Goal: Task Accomplishment & Management: Manage account settings

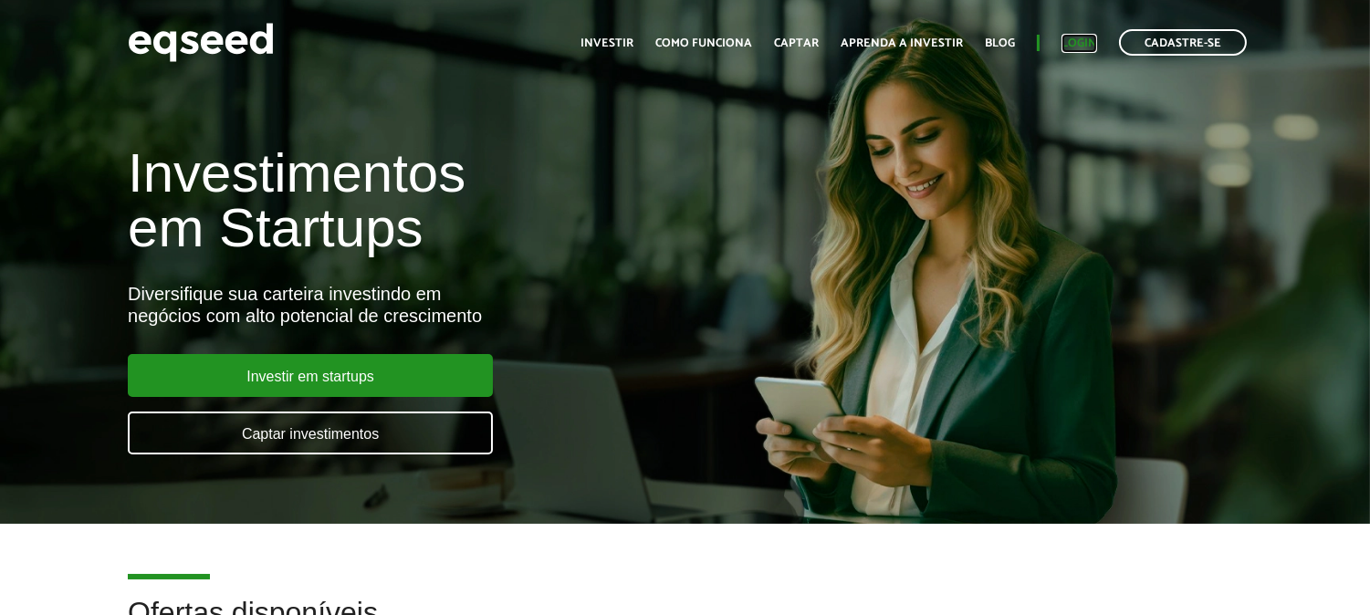
click at [1087, 47] on link "Login" at bounding box center [1080, 43] width 36 height 12
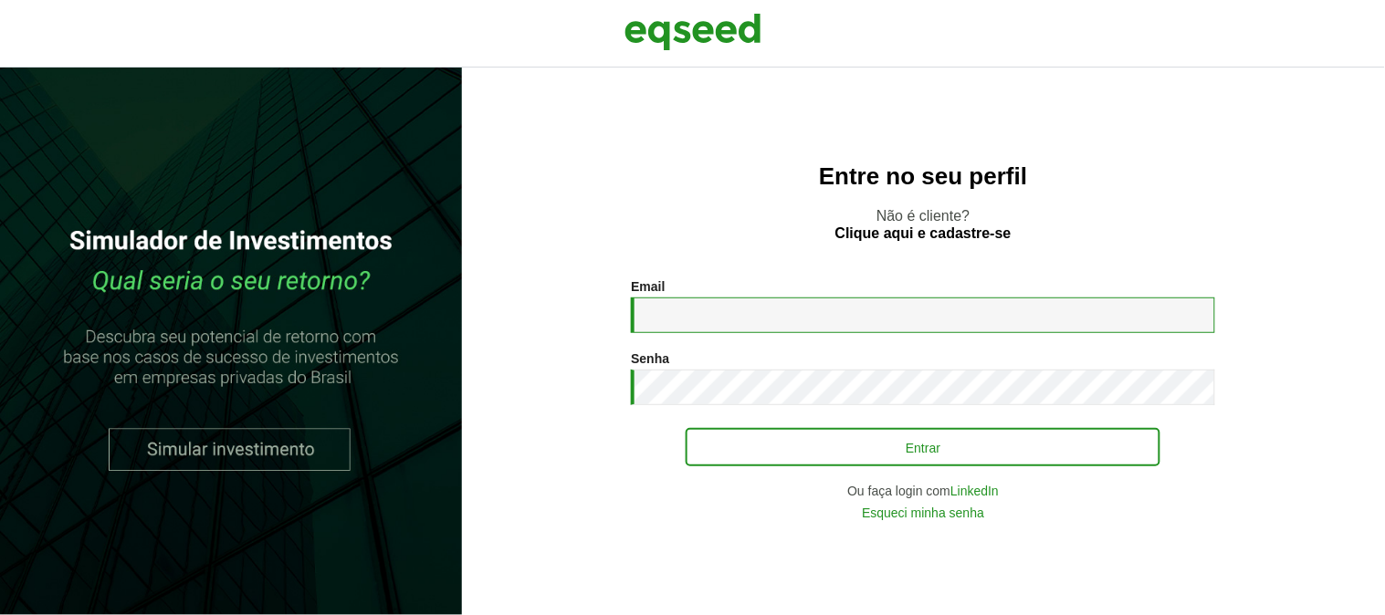
type input "**********"
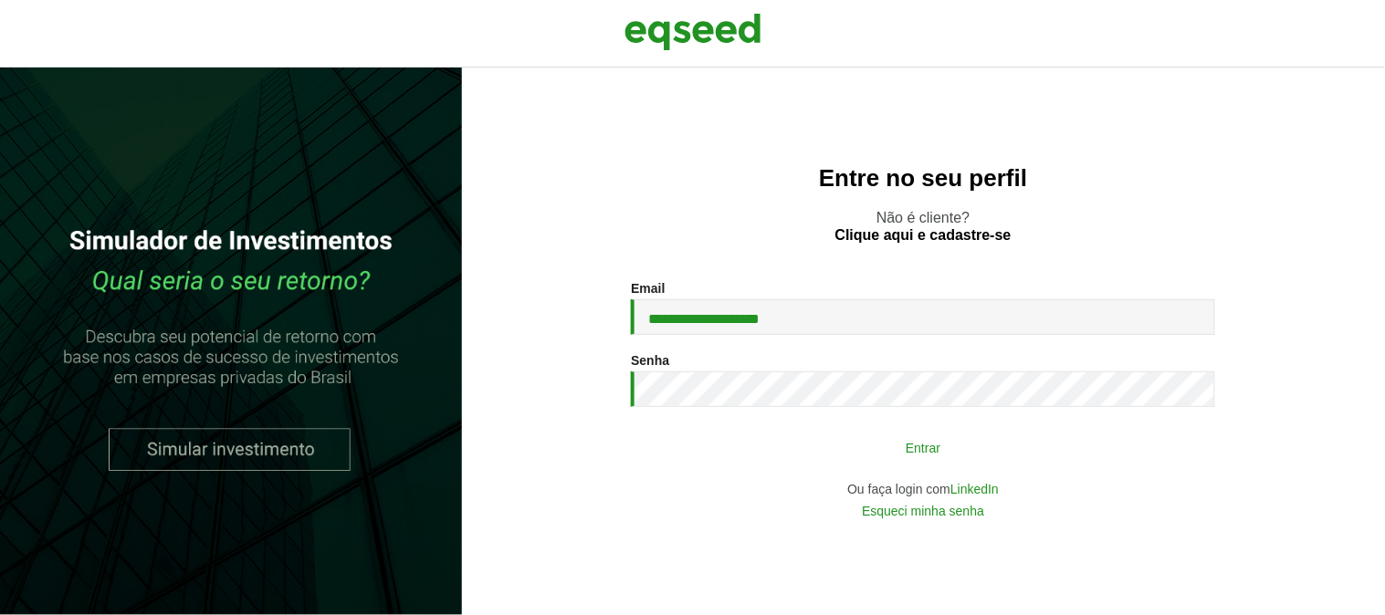
click at [939, 452] on button "Entrar" at bounding box center [923, 447] width 475 height 35
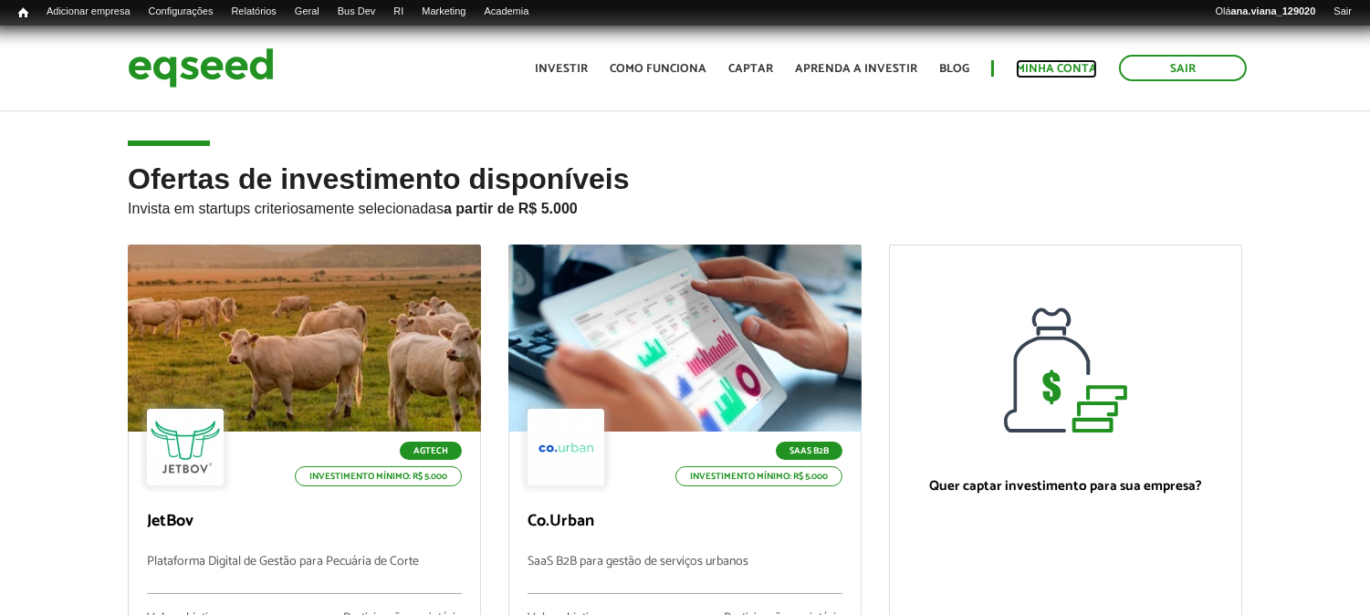
click at [1045, 68] on link "Minha conta" at bounding box center [1056, 69] width 81 height 12
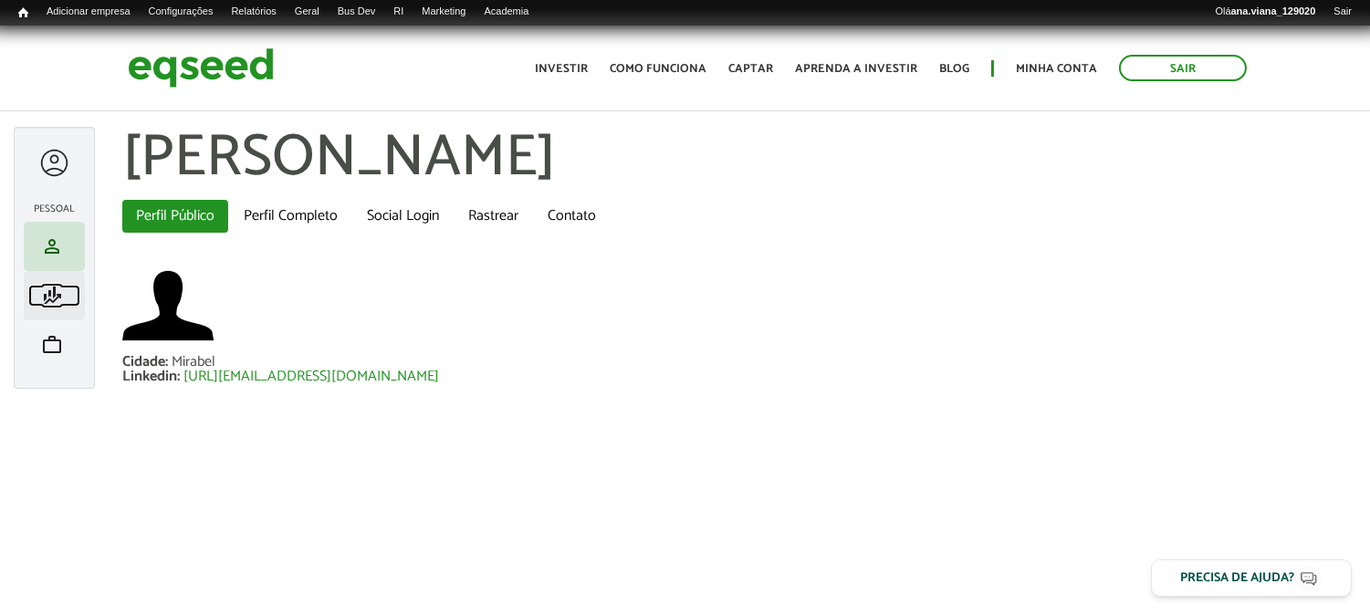
click at [58, 299] on span "finance_mode" at bounding box center [52, 296] width 22 height 22
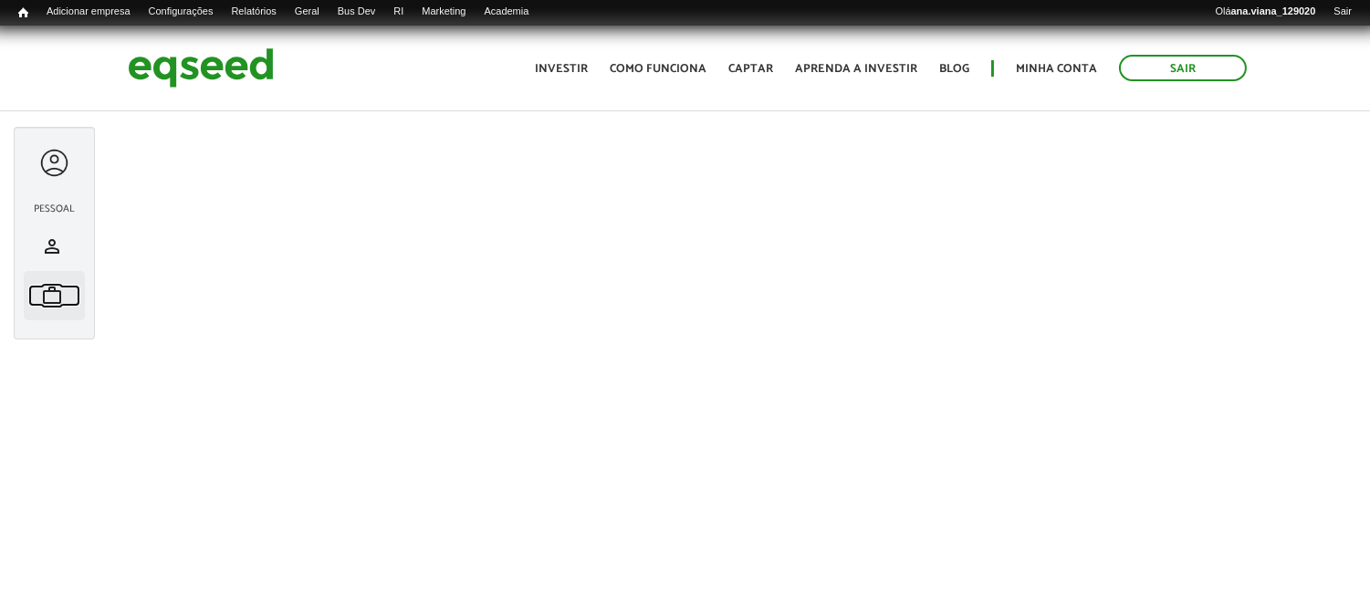
click at [57, 288] on span "work" at bounding box center [52, 296] width 22 height 22
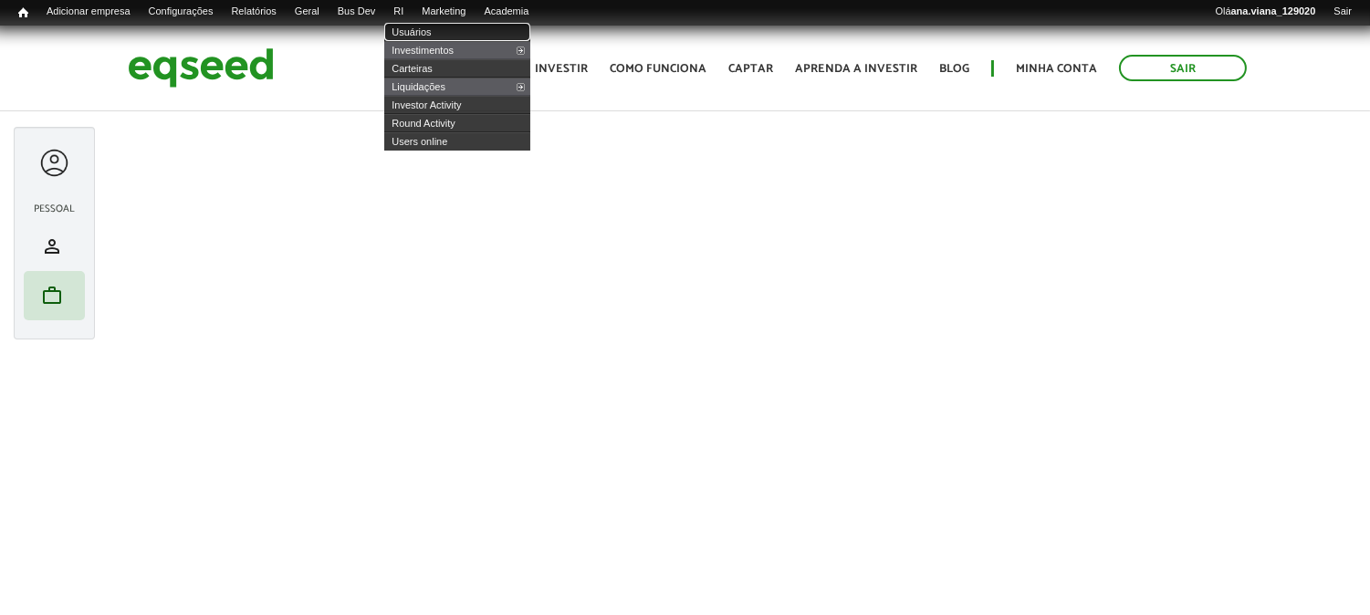
click at [441, 29] on link "Usuários" at bounding box center [457, 32] width 146 height 18
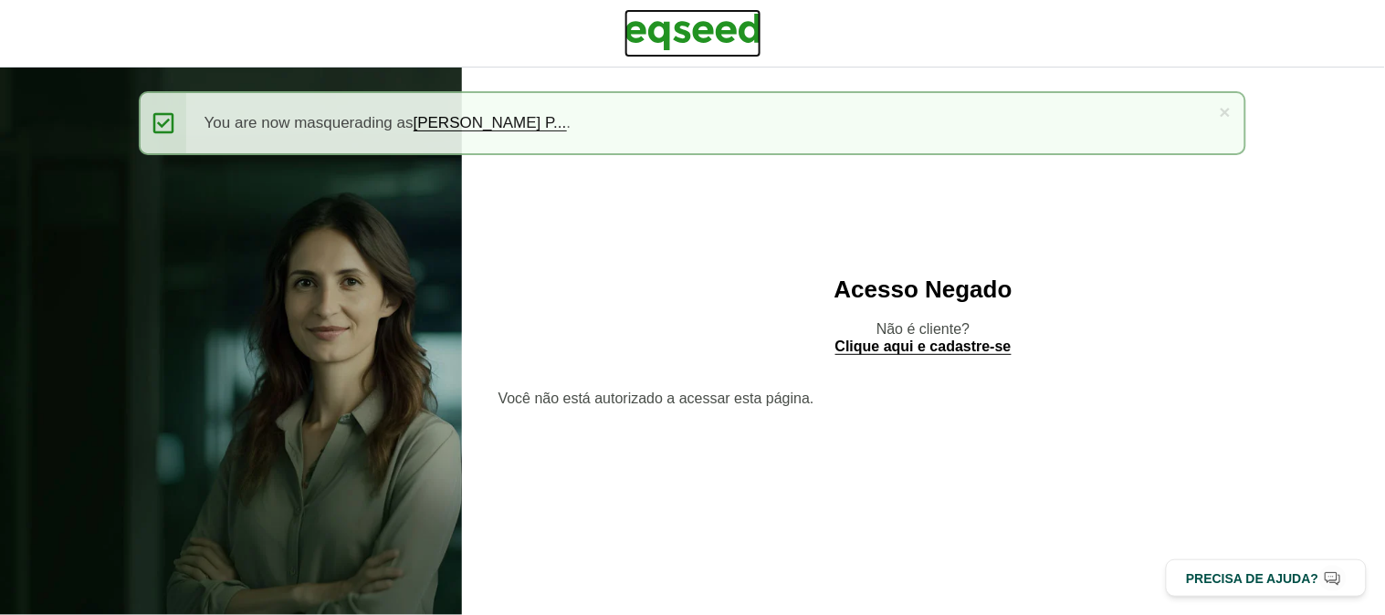
click at [713, 34] on img at bounding box center [693, 32] width 137 height 46
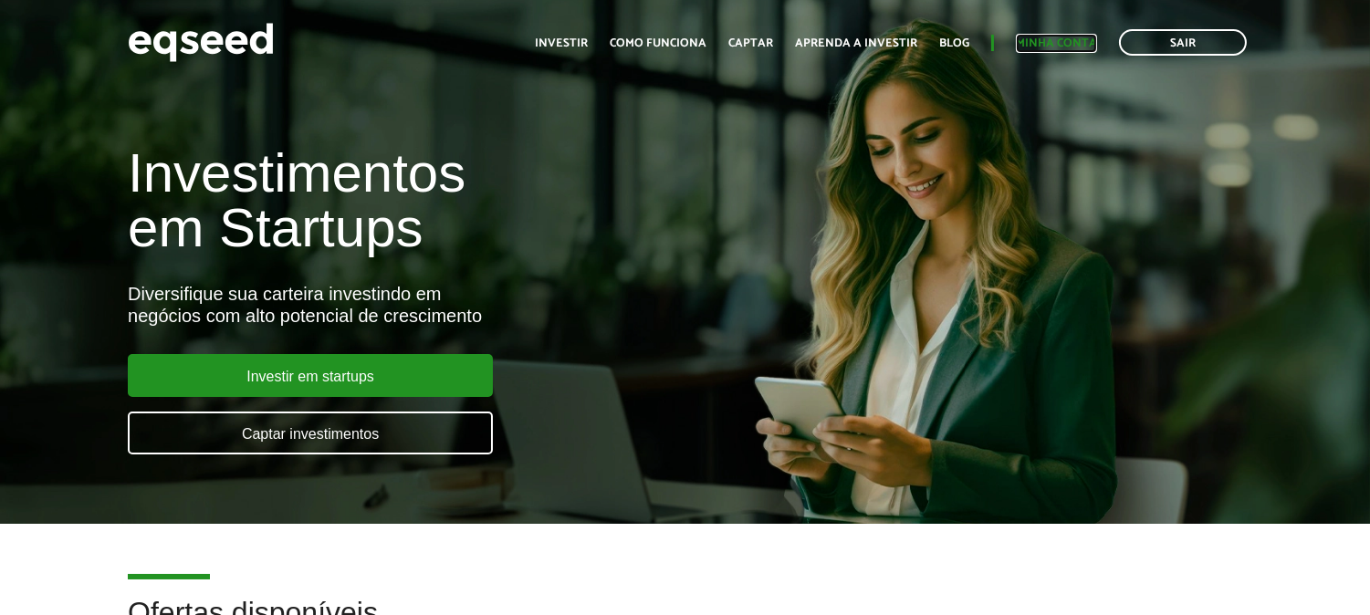
click at [1045, 49] on link "Minha conta" at bounding box center [1056, 43] width 81 height 12
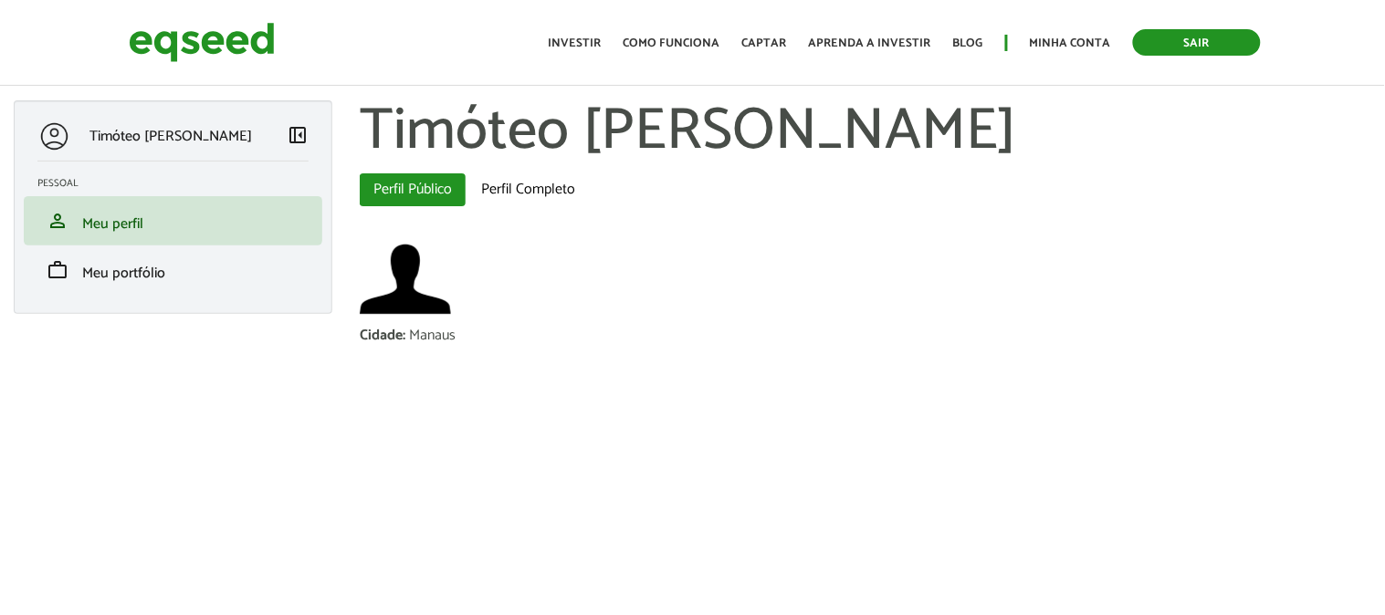
click at [1227, 42] on link "Sair" at bounding box center [1197, 42] width 128 height 26
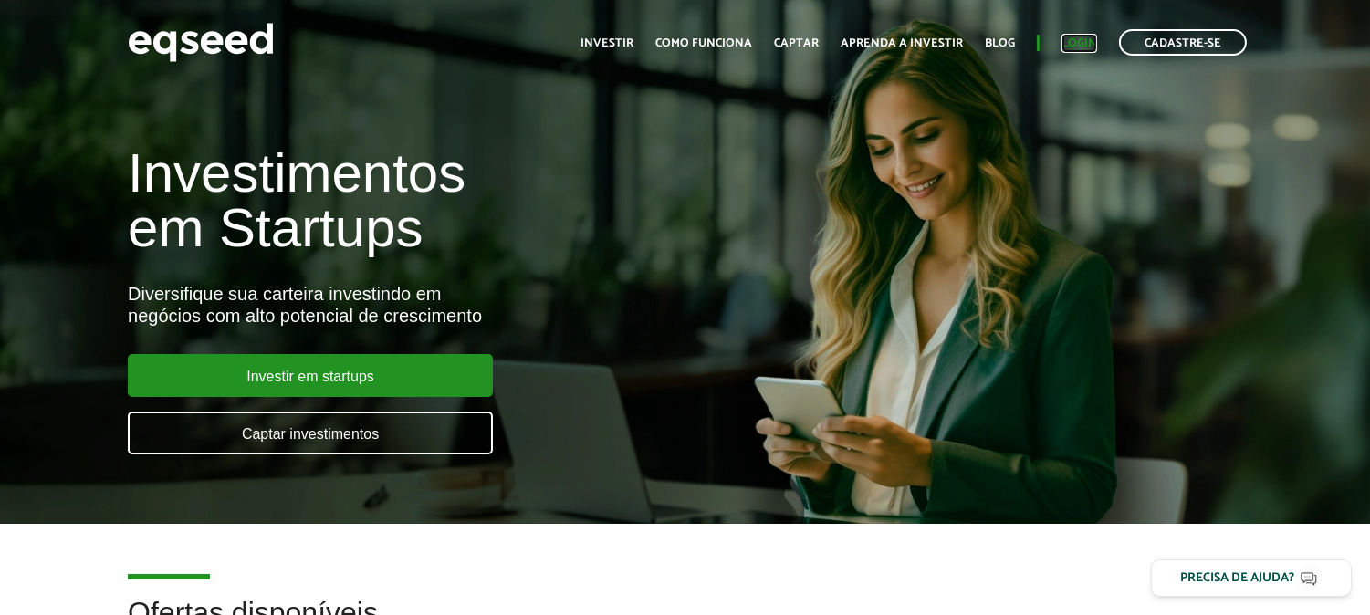
click at [1066, 40] on link "Login" at bounding box center [1080, 43] width 36 height 12
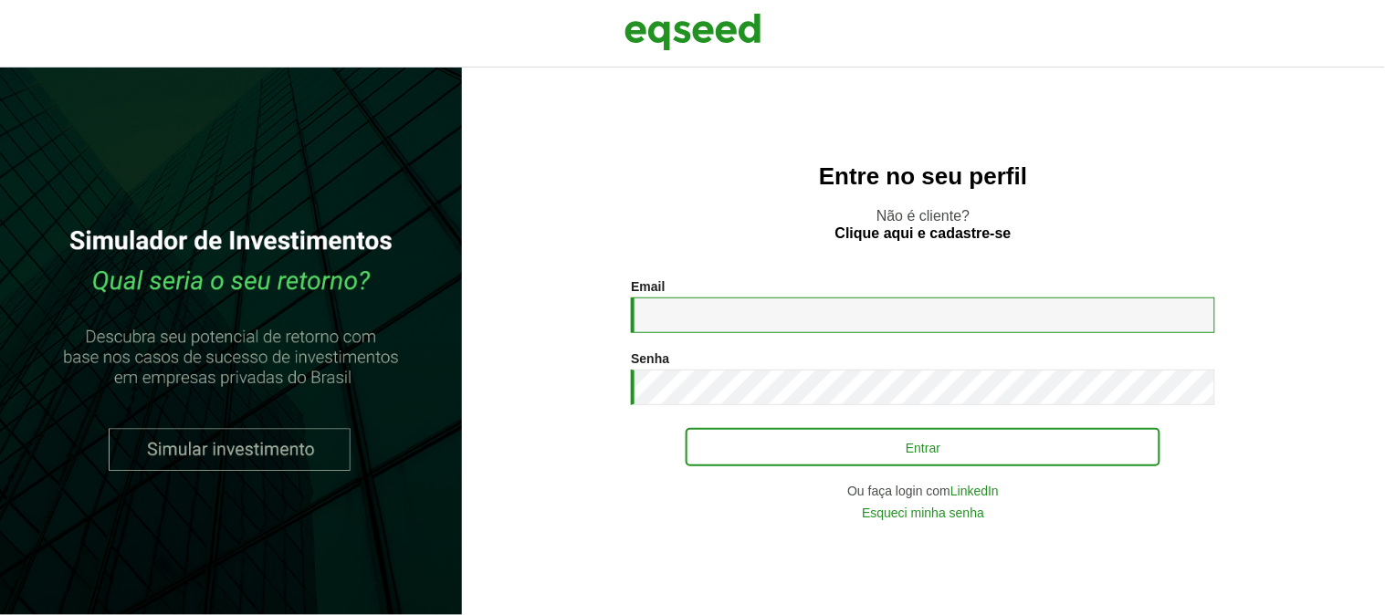
type input "**********"
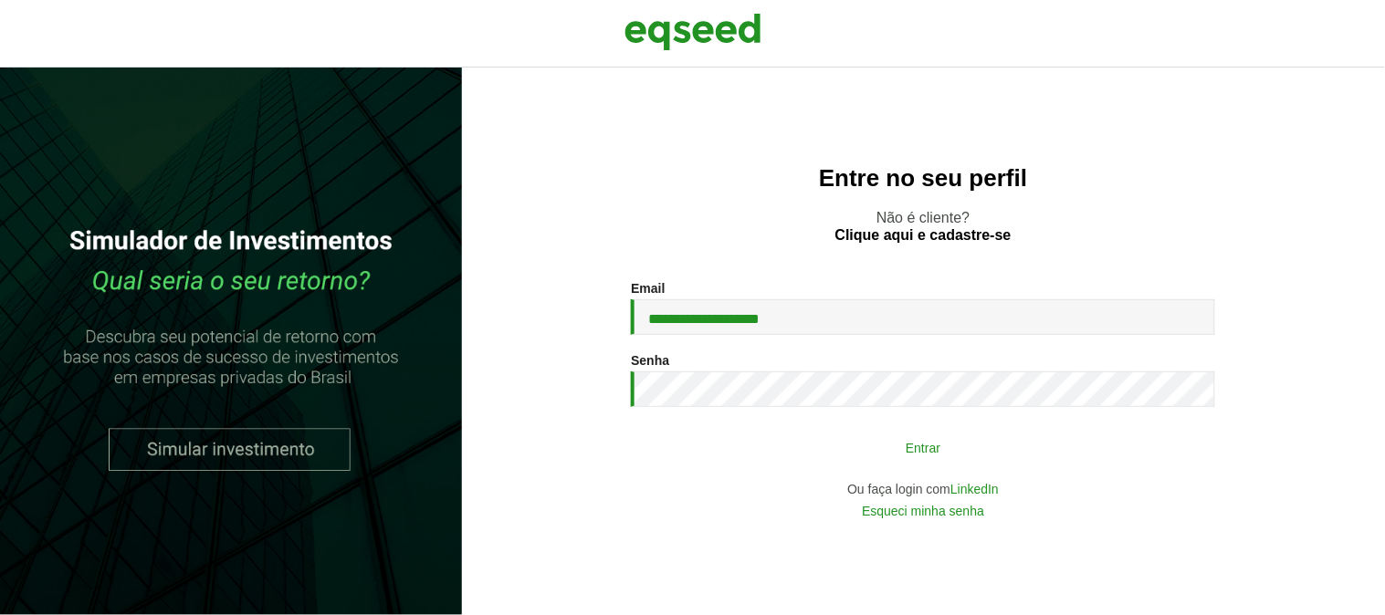
click at [997, 436] on button "Entrar" at bounding box center [923, 447] width 475 height 35
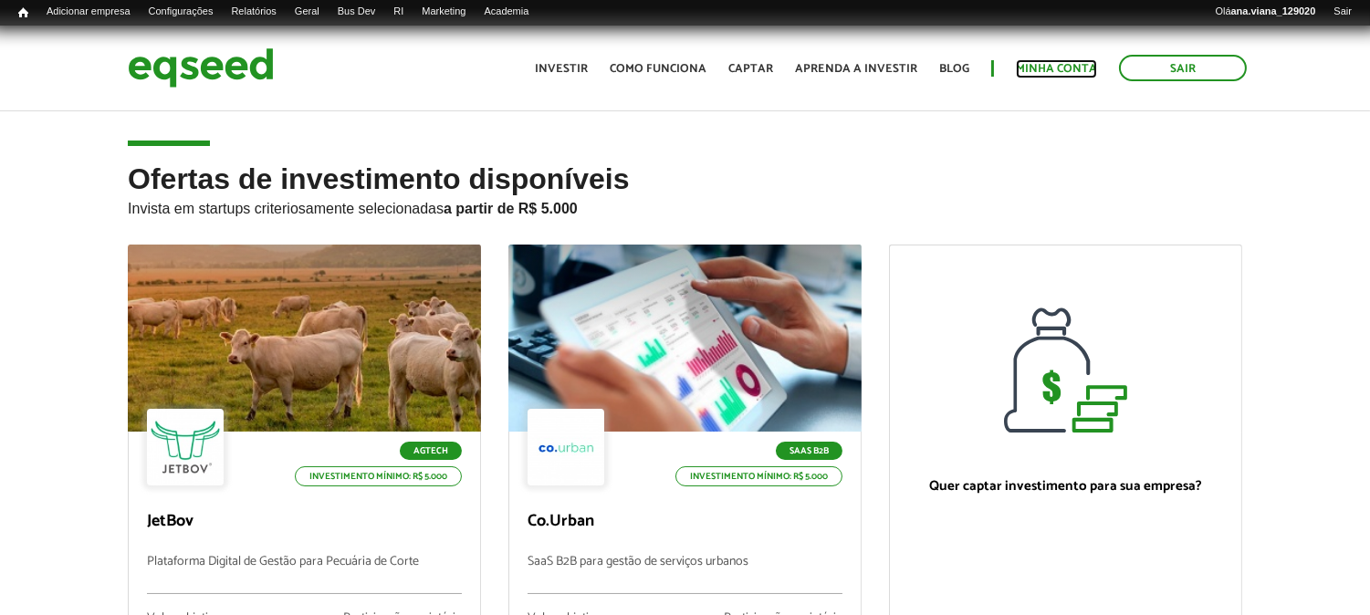
click at [1054, 68] on link "Minha conta" at bounding box center [1056, 69] width 81 height 12
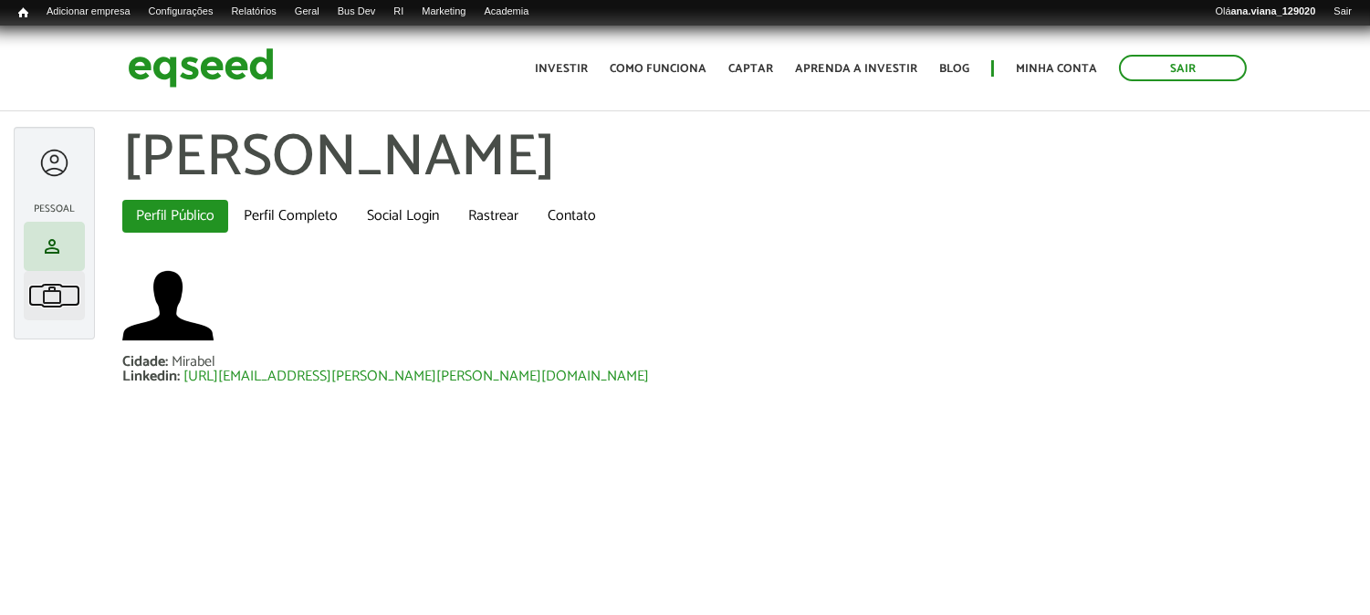
click at [53, 298] on span "work" at bounding box center [52, 296] width 22 height 22
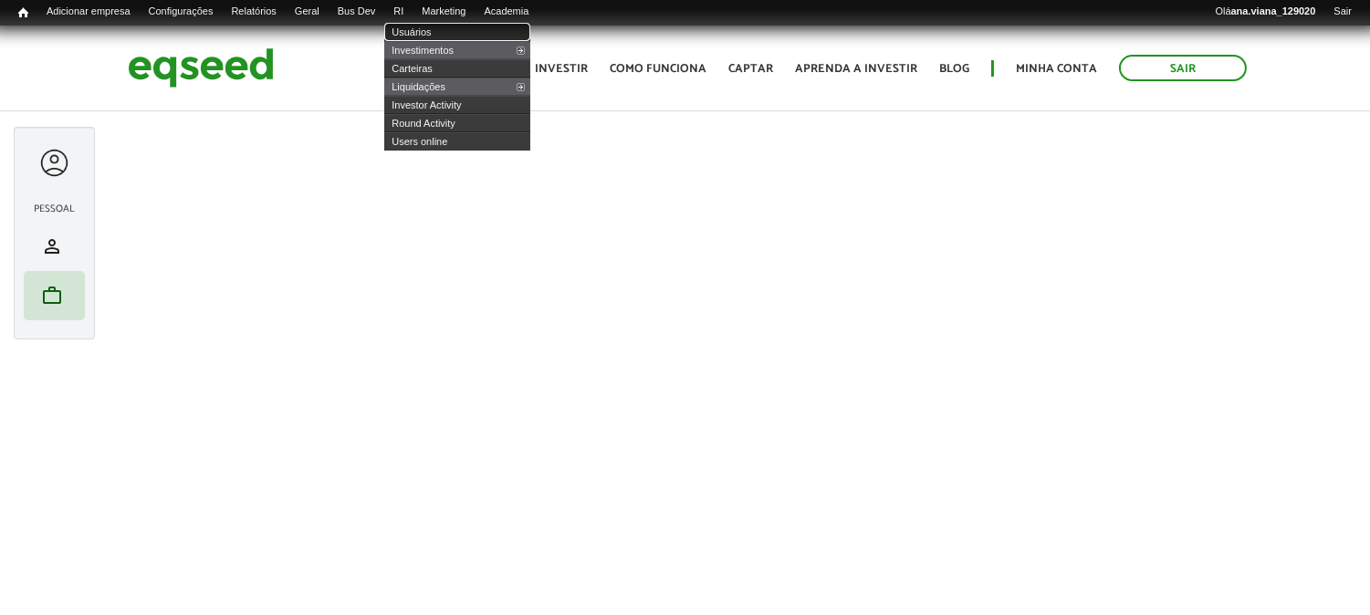
click at [438, 25] on link "Usuários" at bounding box center [457, 32] width 146 height 18
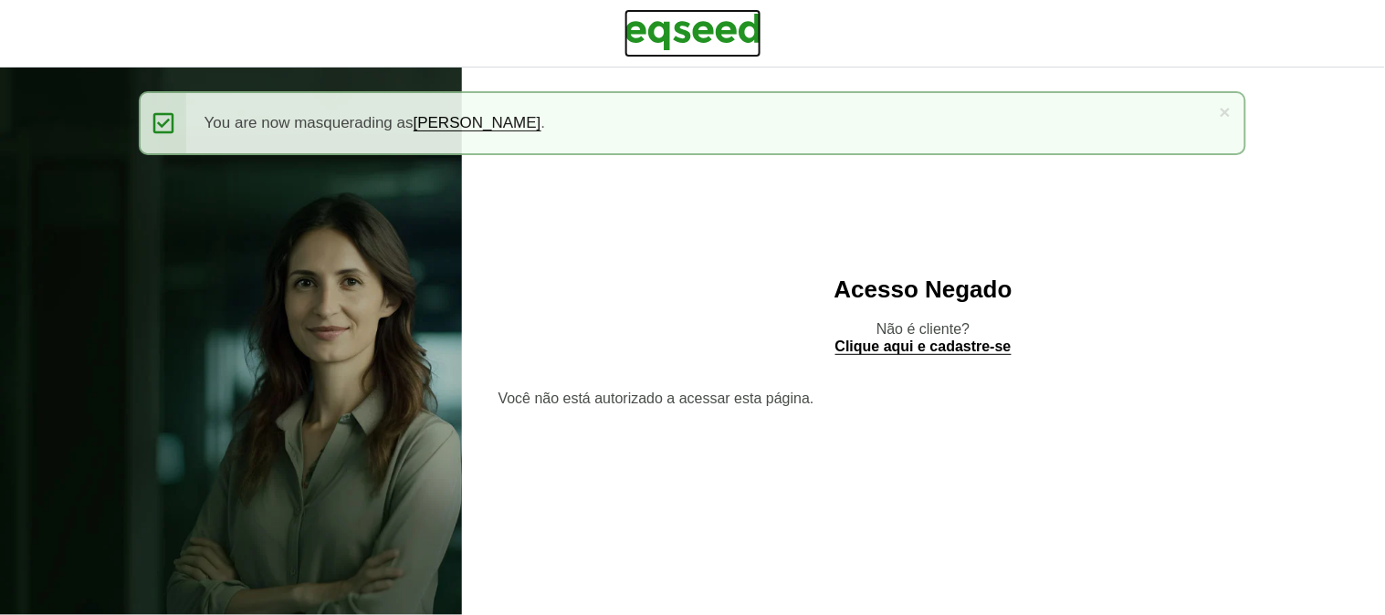
click at [677, 39] on img at bounding box center [693, 32] width 137 height 46
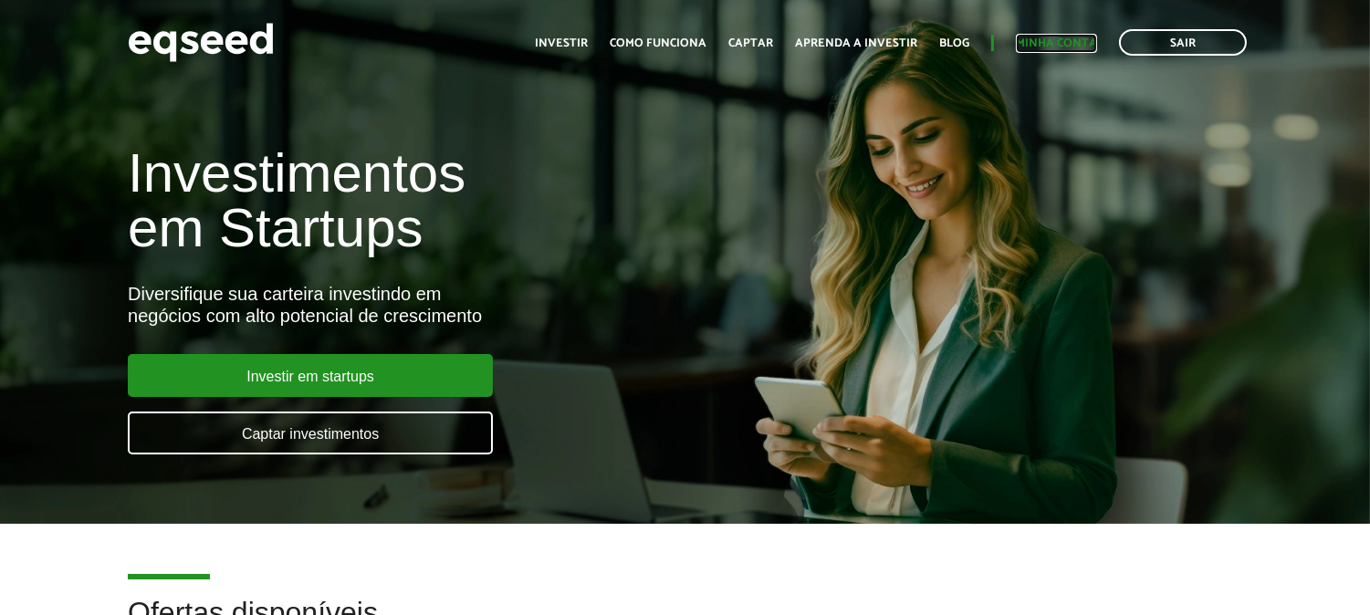
click at [1063, 37] on link "Minha conta" at bounding box center [1056, 43] width 81 height 12
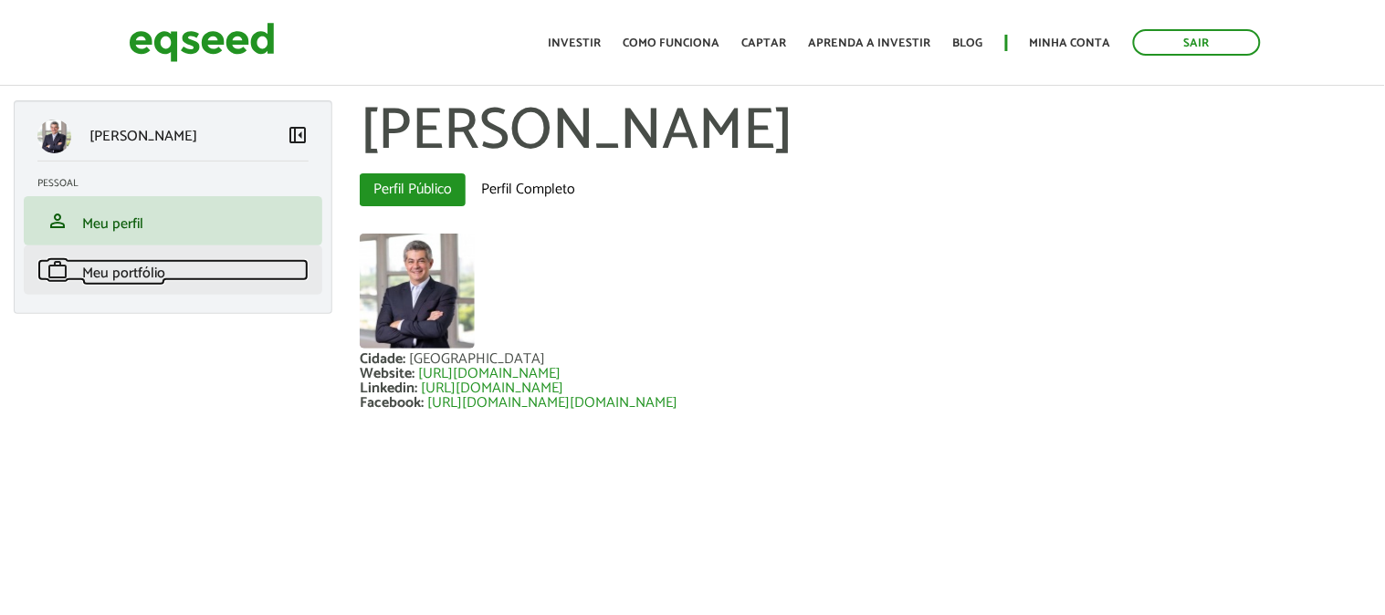
click at [175, 260] on link "work Meu portfólio" at bounding box center [172, 270] width 271 height 22
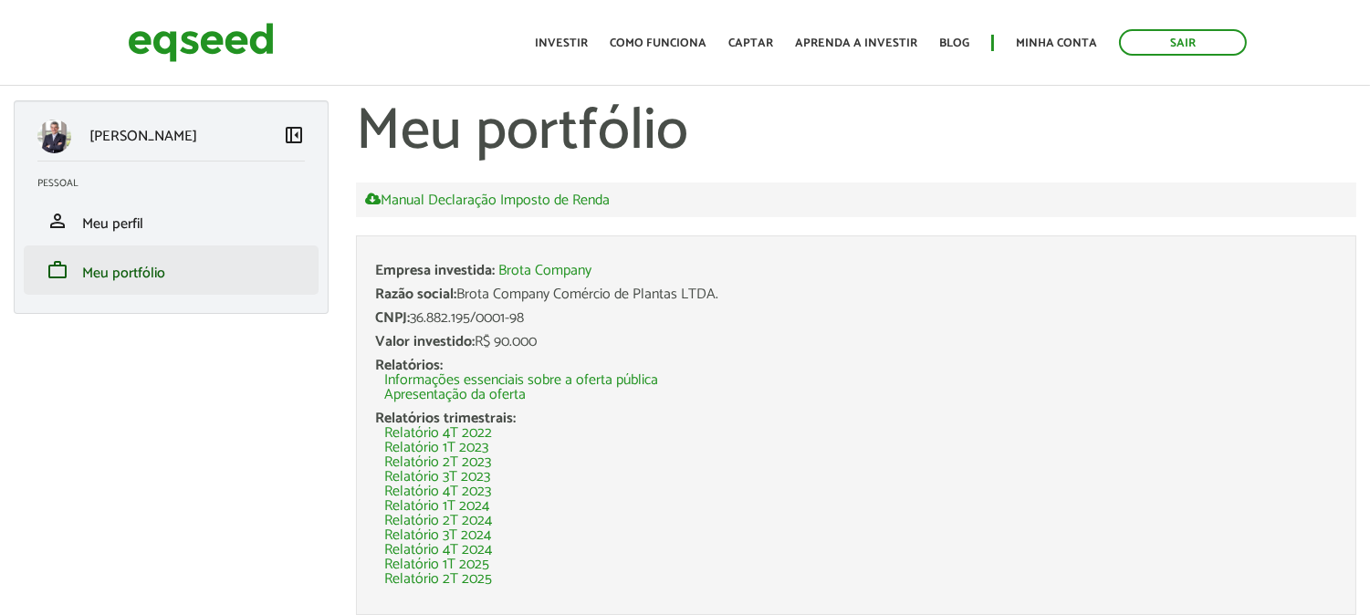
click at [215, 287] on li "work Meu portfólio" at bounding box center [171, 270] width 295 height 49
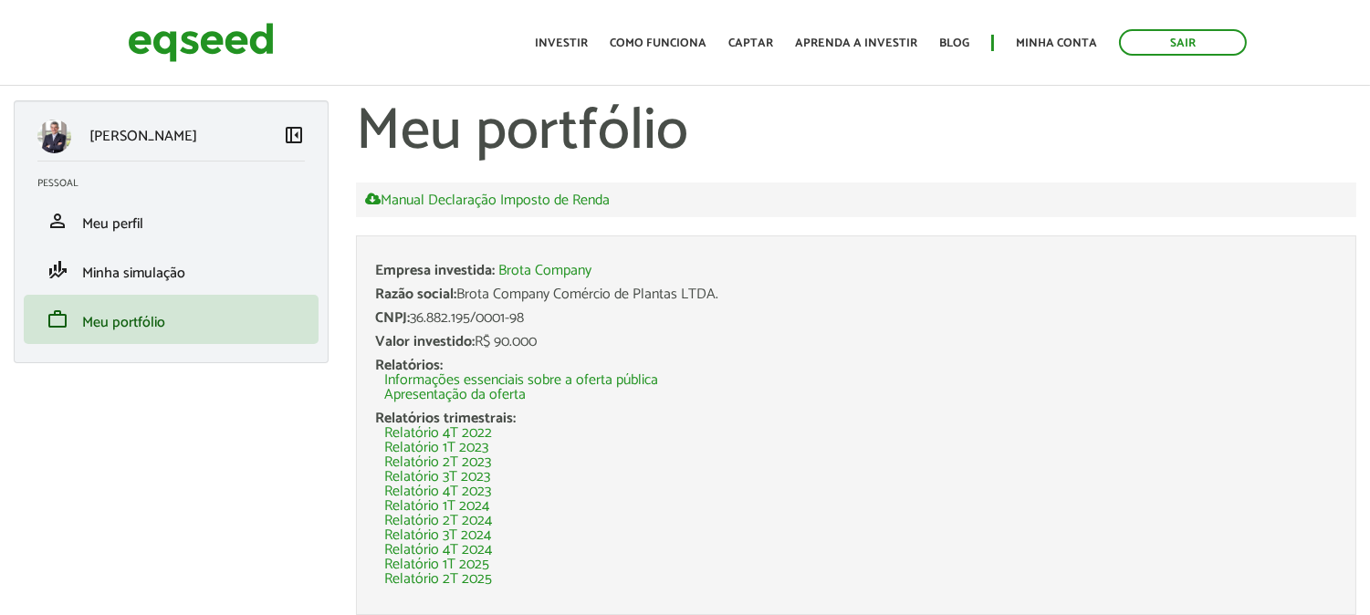
click at [1108, 204] on div "Manual Declaração Imposto de Renda" at bounding box center [856, 200] width 1001 height 35
click at [1158, 39] on link "Sair" at bounding box center [1183, 42] width 128 height 26
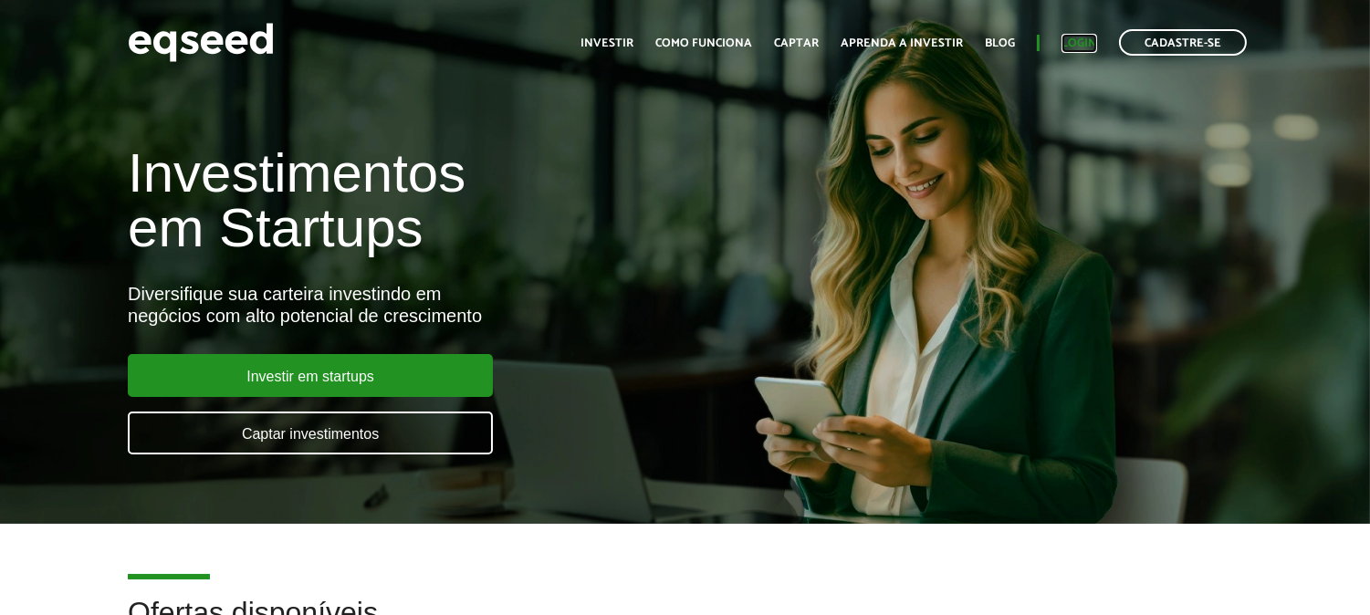
click at [1065, 48] on link "Login" at bounding box center [1080, 43] width 36 height 12
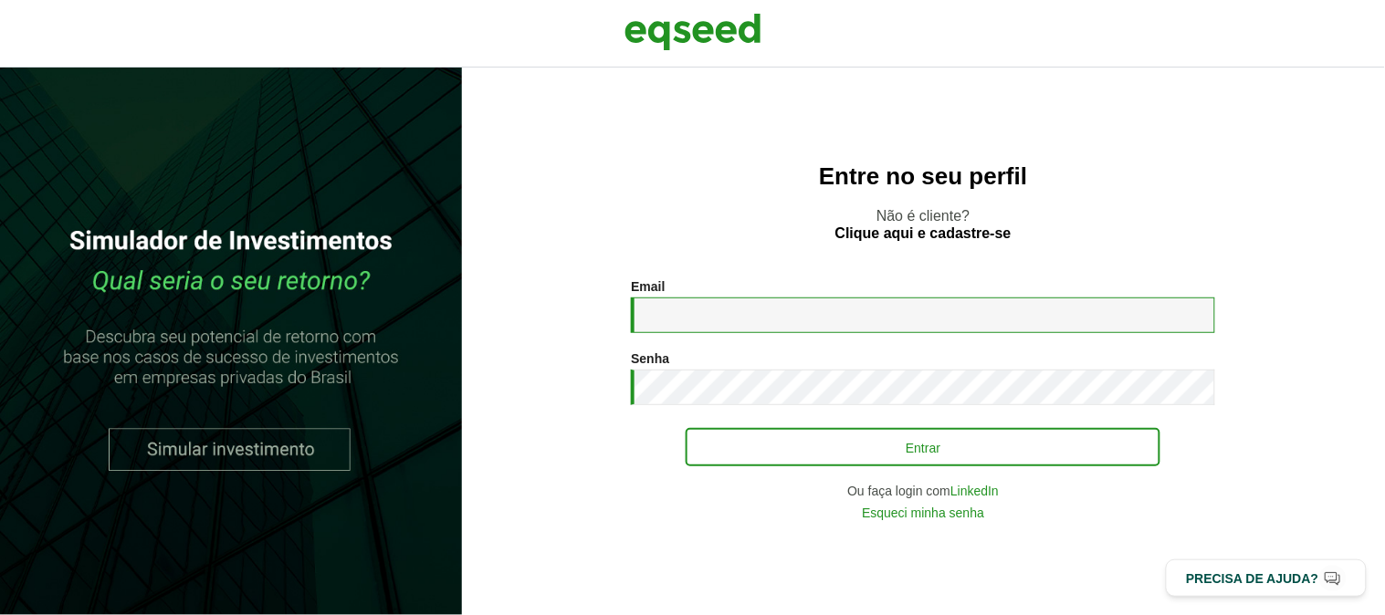
type input "**********"
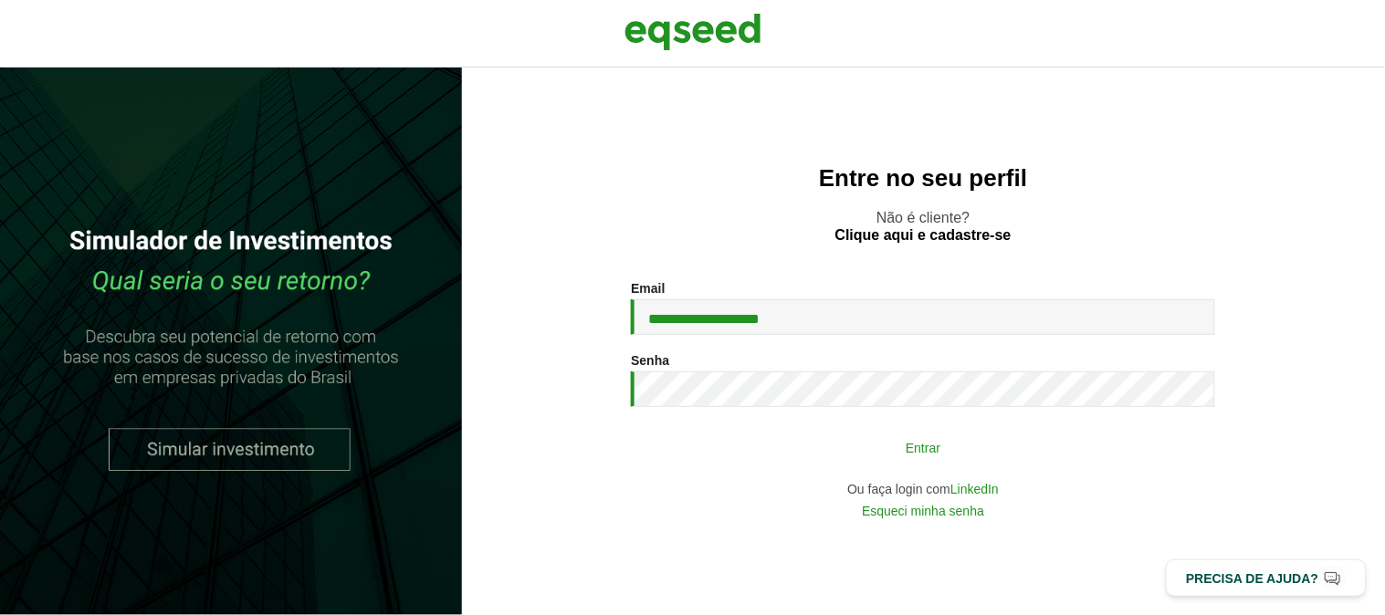
click at [923, 446] on button "Entrar" at bounding box center [923, 447] width 475 height 35
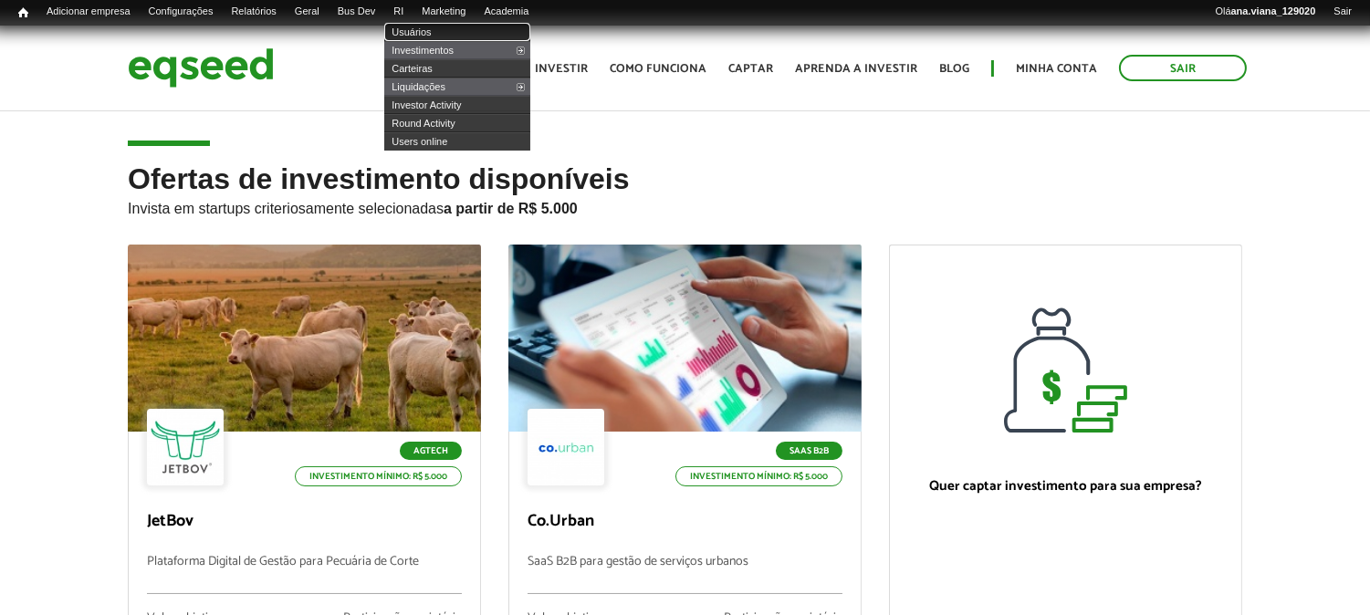
click at [439, 29] on link "Usuários" at bounding box center [457, 32] width 146 height 18
